Goal: Information Seeking & Learning: Learn about a topic

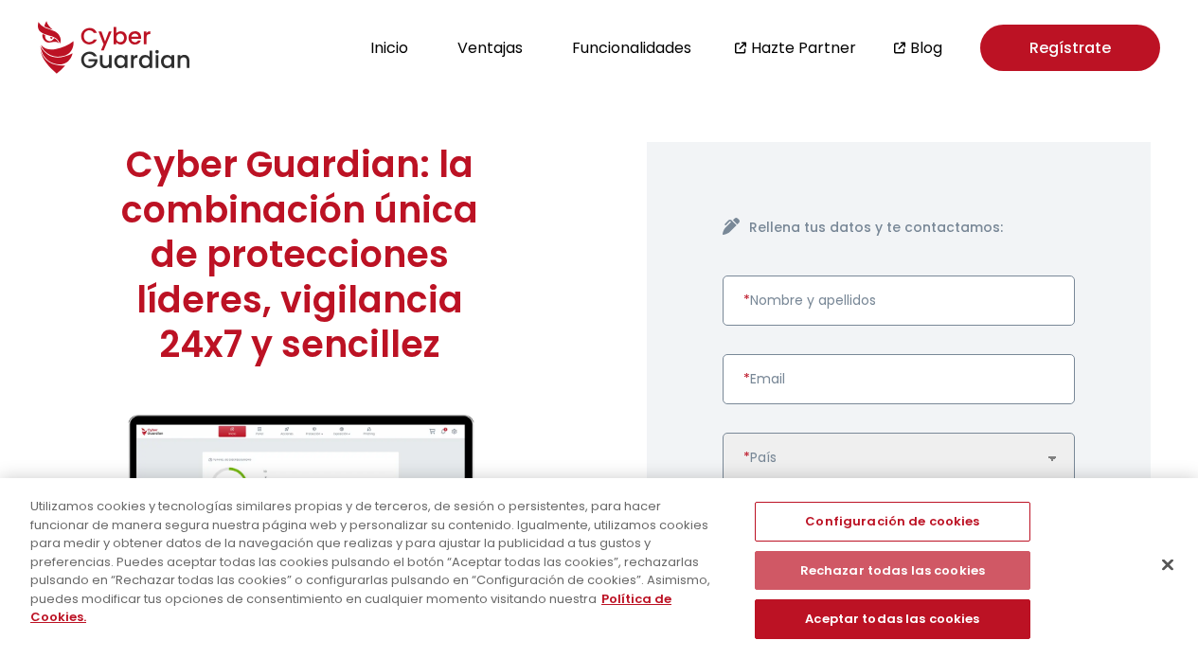
click at [899, 563] on button "Rechazar todas las cookies" at bounding box center [893, 571] width 276 height 40
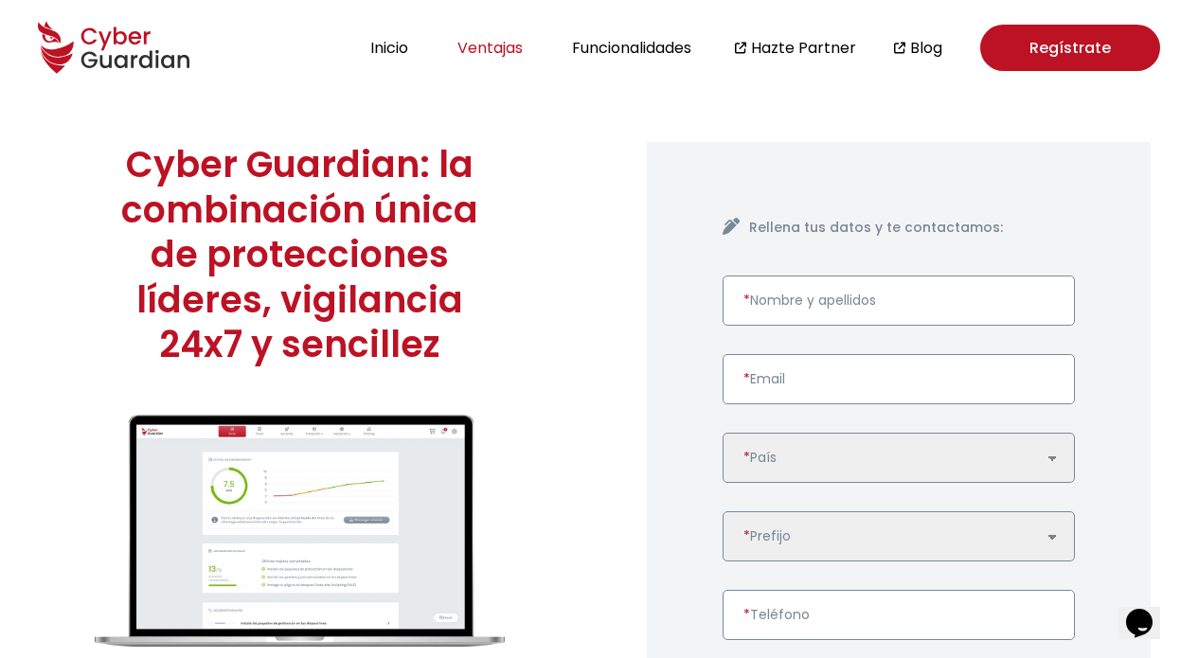
click at [497, 44] on button "Ventajas" at bounding box center [490, 48] width 77 height 26
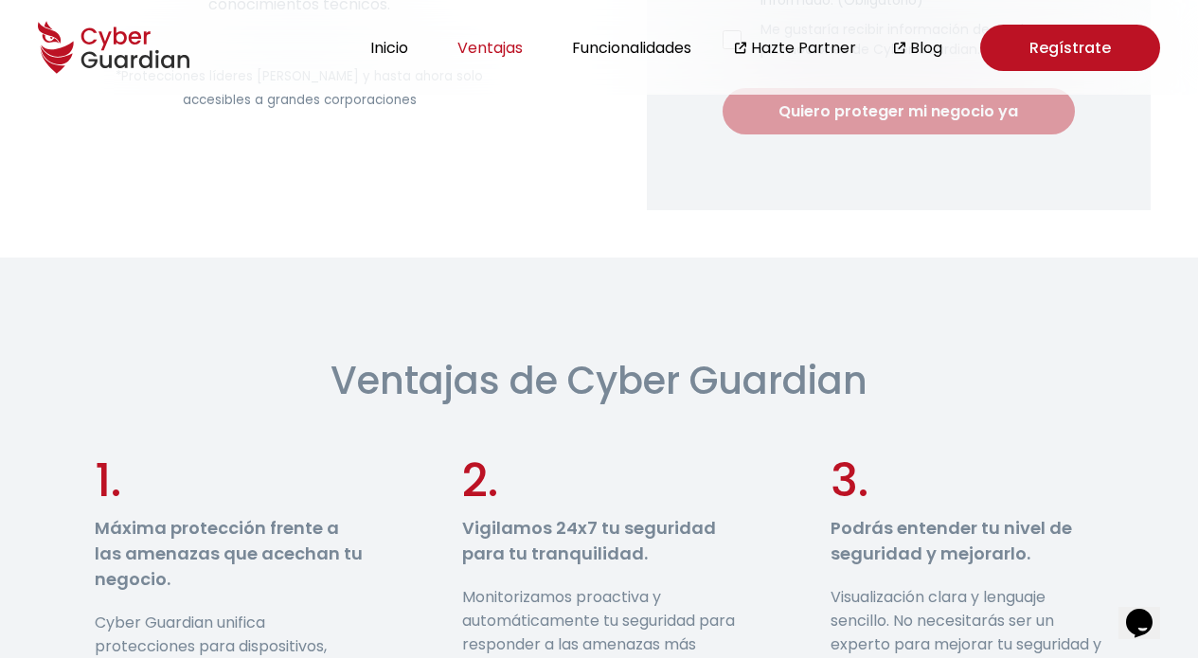
scroll to position [959, 0]
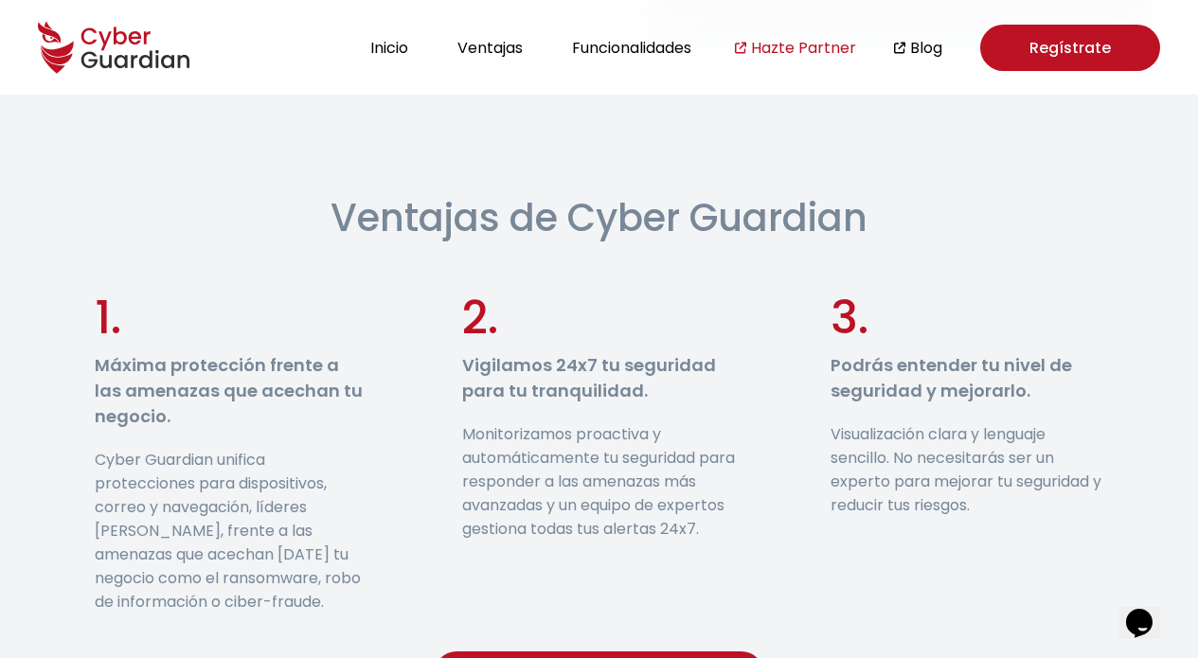
click at [803, 44] on link "Hazte Partner" at bounding box center [803, 48] width 105 height 24
click at [470, 43] on button "Ventajas" at bounding box center [490, 48] width 77 height 26
click at [477, 46] on button "Ventajas" at bounding box center [490, 48] width 77 height 26
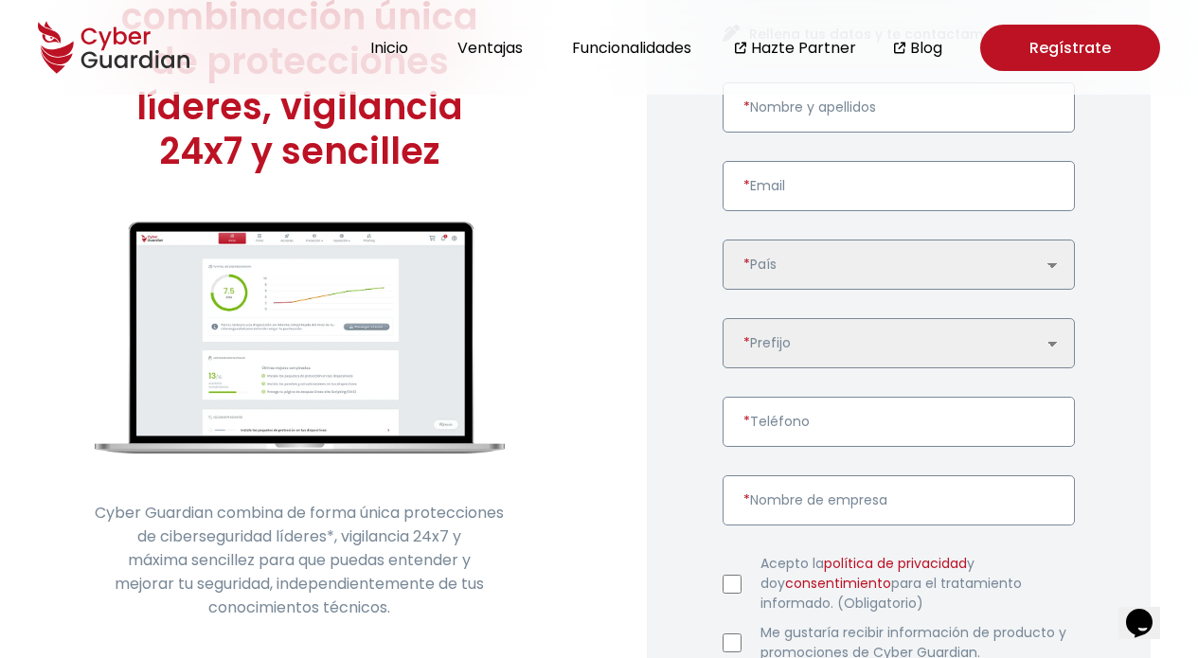
scroll to position [0, 0]
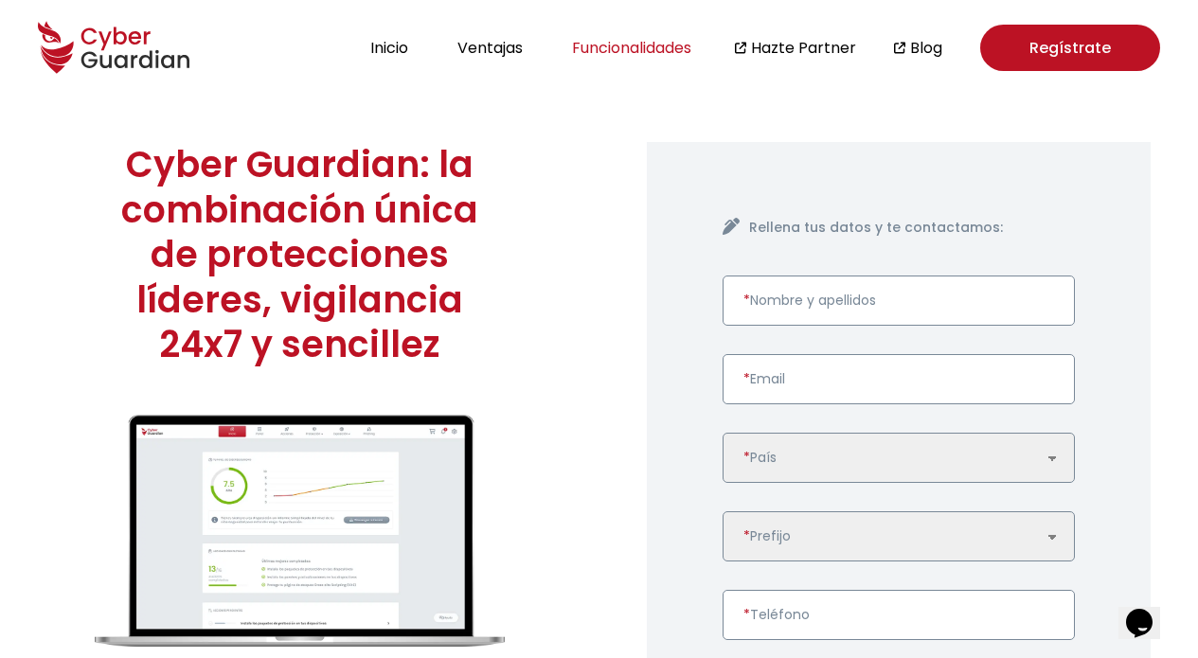
click at [652, 47] on button "Funcionalidades" at bounding box center [631, 48] width 131 height 26
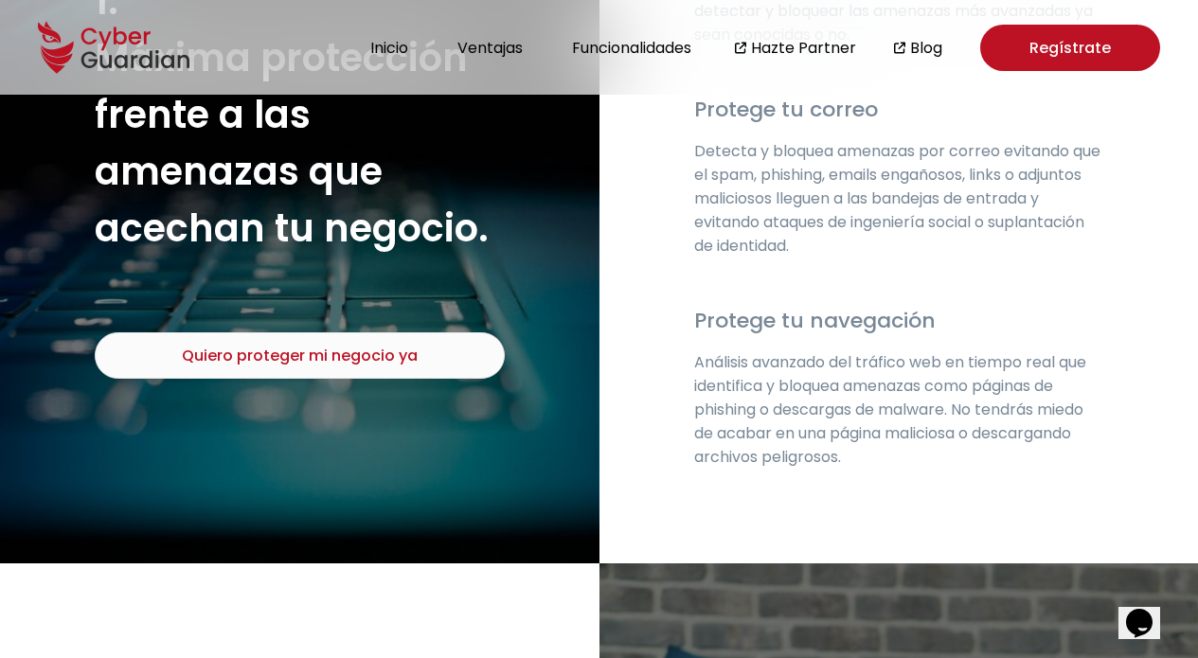
scroll to position [2893, 0]
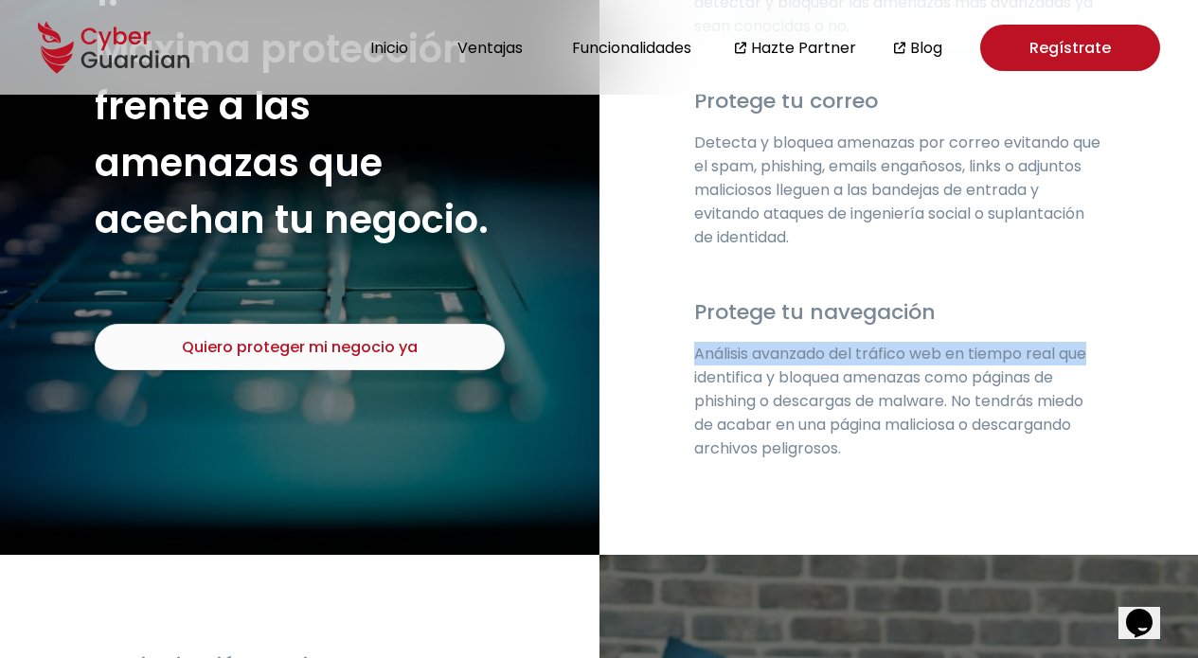
drag, startPoint x: 1194, startPoint y: 115, endPoint x: 1174, endPoint y: 376, distance: 262.1
click at [1174, 376] on div "Protege tus dispositivos Protege todos tus dispositivos, servidores y móviles f…" at bounding box center [898, 167] width 599 height 776
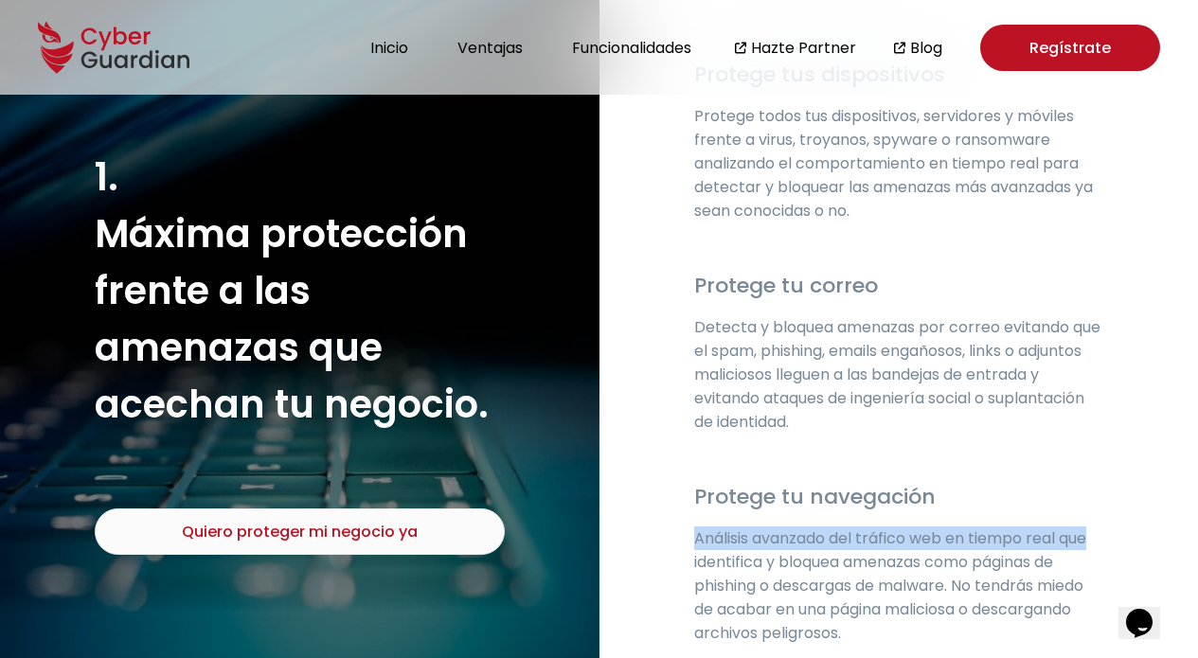
scroll to position [2634, 0]
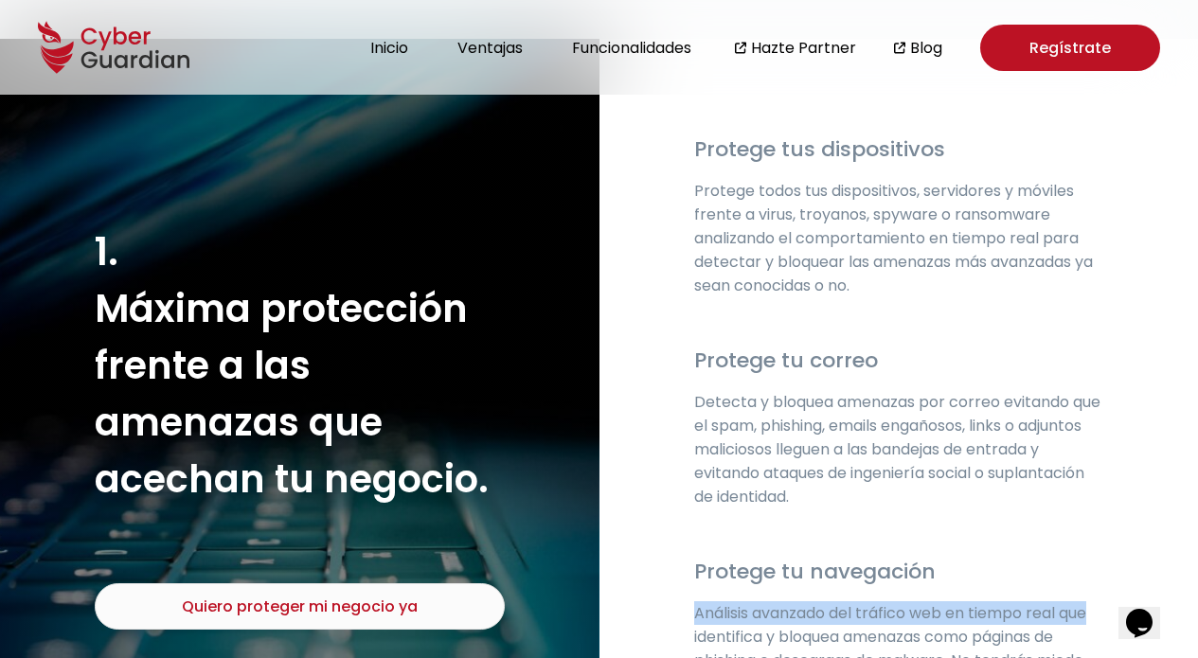
click at [1131, 318] on div "Protege tus dispositivos Protege todos tus dispositivos, servidores y móviles f…" at bounding box center [898, 427] width 599 height 776
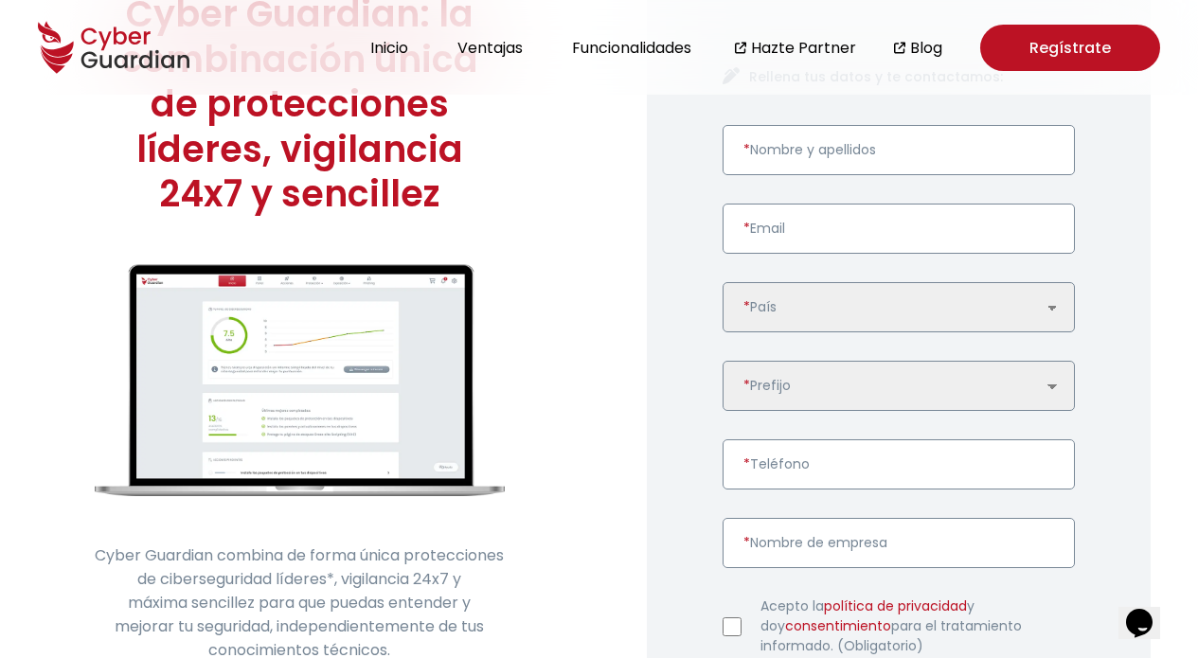
scroll to position [0, 0]
